Goal: Information Seeking & Learning: Learn about a topic

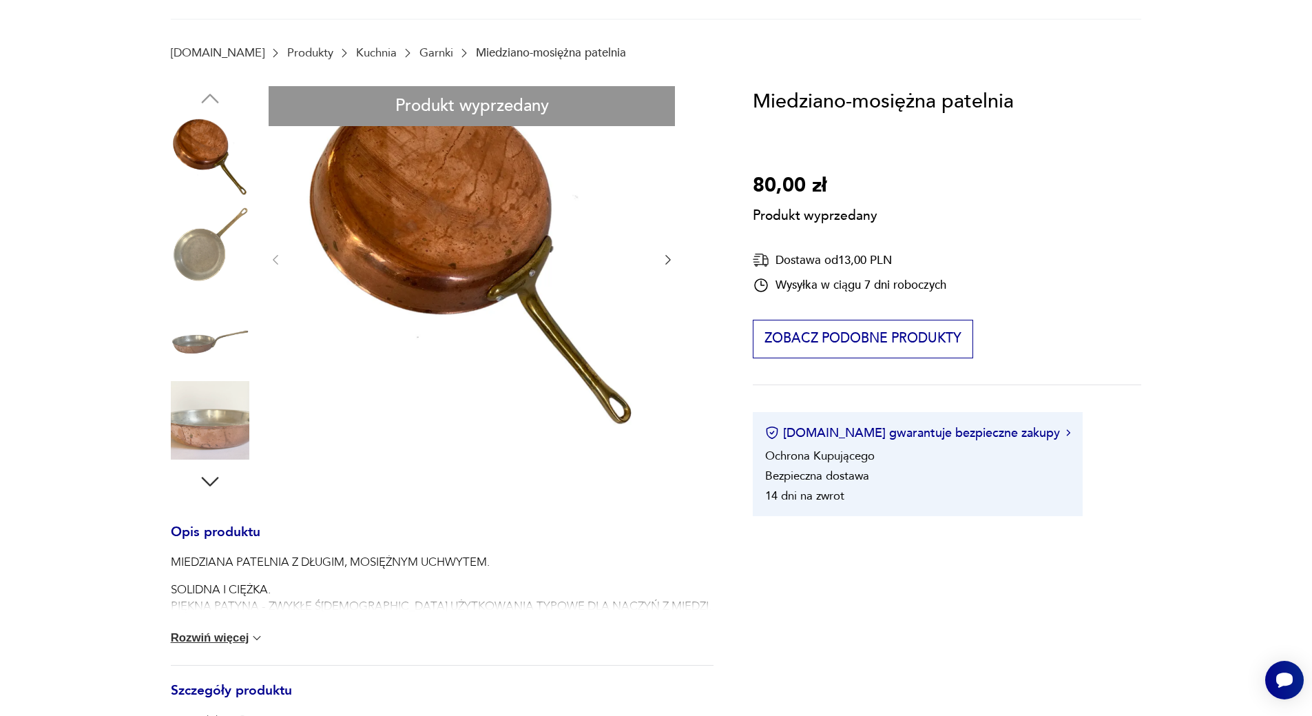
scroll to position [69, 0]
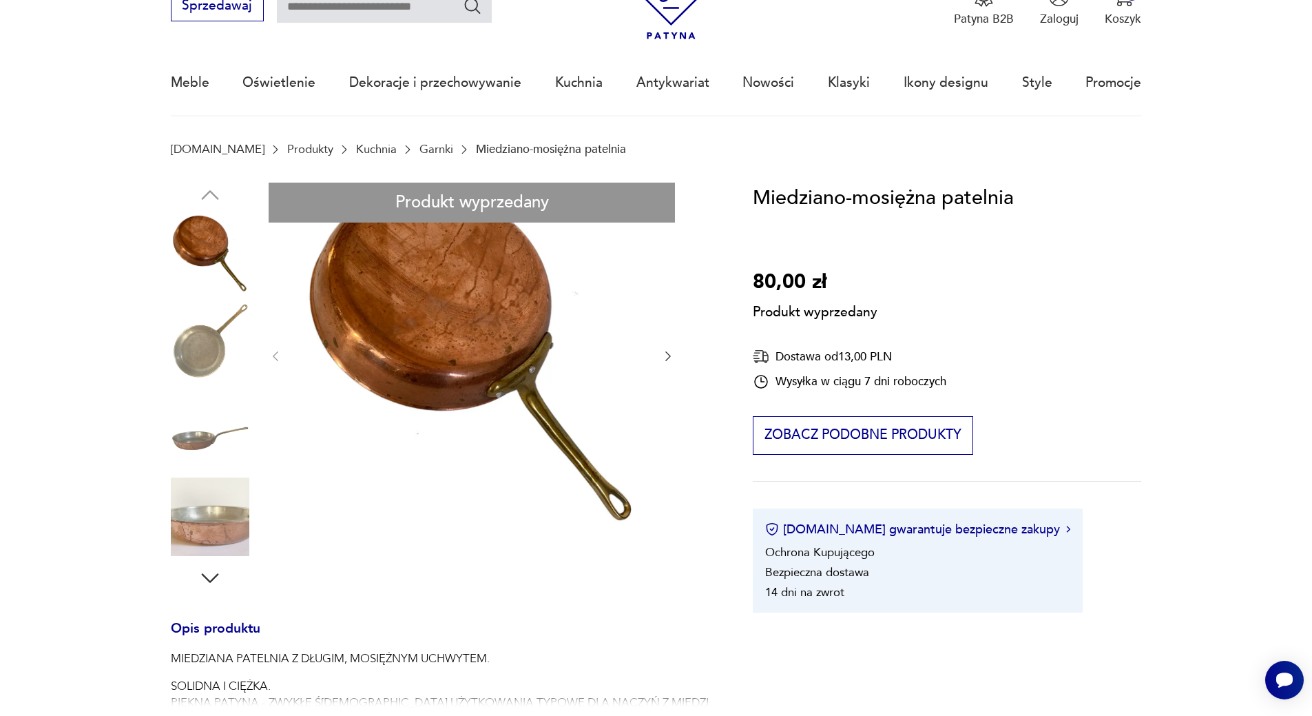
click at [219, 346] on div "Produkt wyprzedany Opis produktu MIEDZIANA PATELNIA Z DŁUGIM, MOSIĘŻNYM UCHWYTE…" at bounding box center [442, 617] width 543 height 869
click at [221, 426] on div "Produkt wyprzedany Opis produktu MIEDZIANA PATELNIA Z DŁUGIM, MOSIĘŻNYM UCHWYTE…" at bounding box center [442, 617] width 543 height 869
click at [225, 508] on div "Produkt wyprzedany Opis produktu MIEDZIANA PATELNIA Z DŁUGIM, MOSIĘŻNYM UCHWYTE…" at bounding box center [442, 617] width 543 height 869
click at [211, 575] on div "Produkt wyprzedany Opis produktu MIEDZIANA PATELNIA Z DŁUGIM, MOSIĘŻNYM UCHWYTE…" at bounding box center [442, 617] width 543 height 869
drag, startPoint x: 211, startPoint y: 575, endPoint x: 227, endPoint y: 563, distance: 19.6
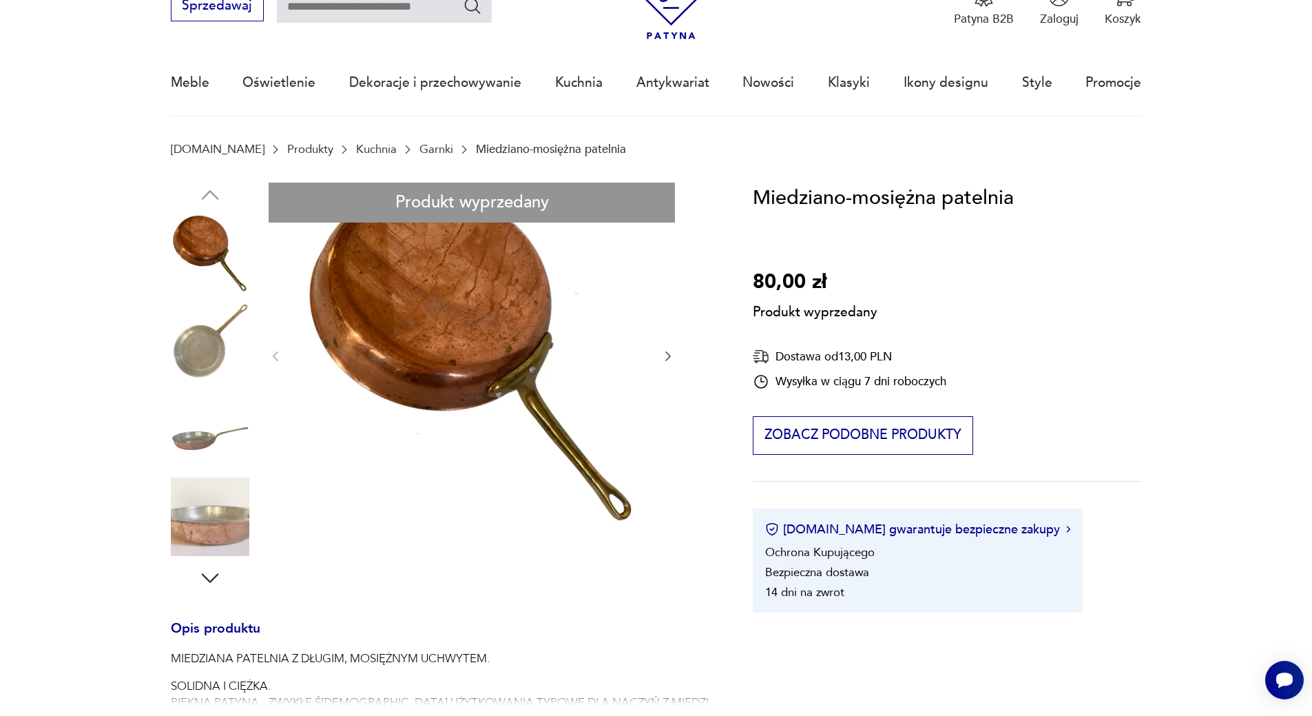
click at [218, 572] on div "Produkt wyprzedany Opis produktu MIEDZIANA PATELNIA Z DŁUGIM, MOSIĘŻNYM UCHWYTE…" at bounding box center [442, 617] width 543 height 869
